Goal: Navigation & Orientation: Understand site structure

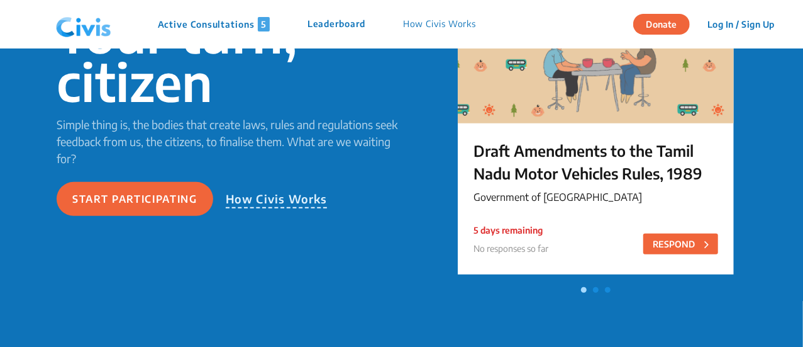
scroll to position [180, 0]
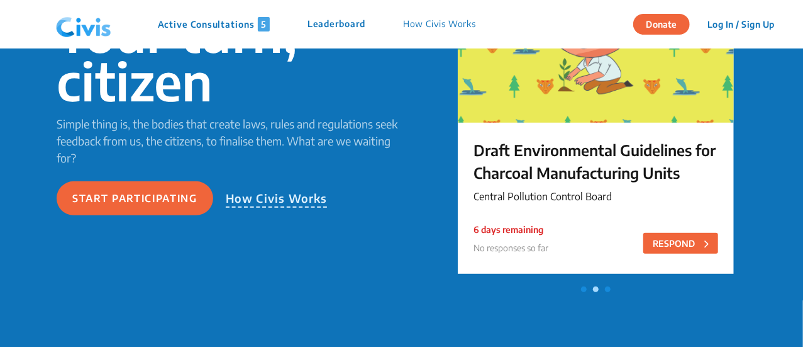
click at [282, 201] on p "How Civis Works" at bounding box center [277, 198] width 102 height 18
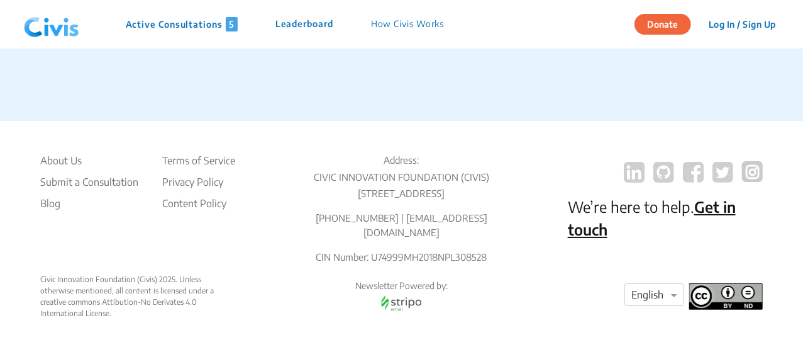
scroll to position [2289, 0]
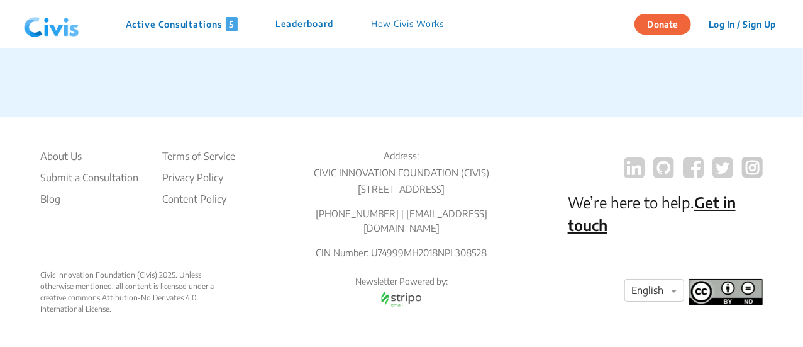
click at [313, 21] on p "Leaderboard" at bounding box center [305, 24] width 58 height 14
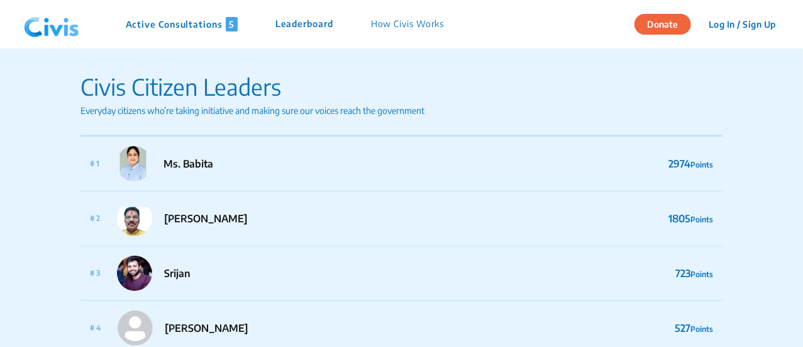
click at [63, 29] on img at bounding box center [51, 25] width 65 height 38
